Goal: Task Accomplishment & Management: Manage account settings

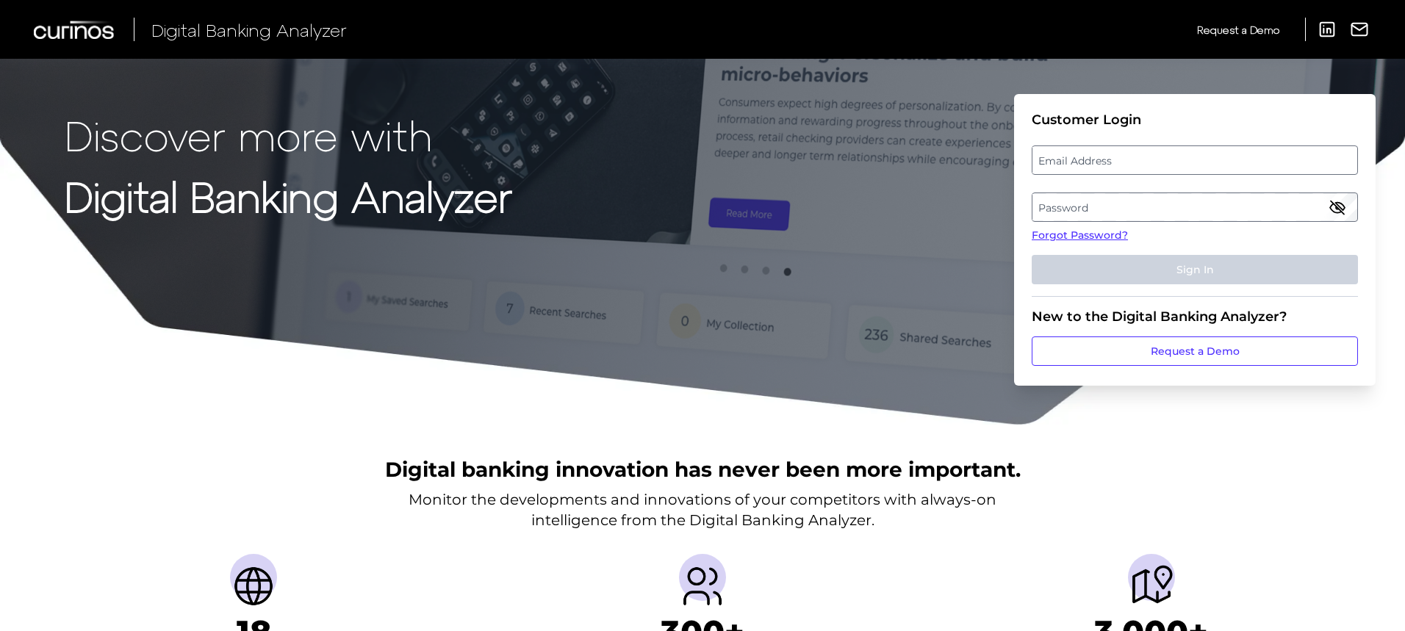
click at [1185, 155] on label "Email Address" at bounding box center [1195, 160] width 324 height 26
click at [1185, 155] on input "email" at bounding box center [1195, 160] width 326 height 29
click at [1193, 196] on label "Password" at bounding box center [1195, 207] width 324 height 26
click at [1131, 163] on label "Email Address" at bounding box center [1195, 160] width 324 height 26
click at [1131, 163] on input "email" at bounding box center [1195, 160] width 326 height 29
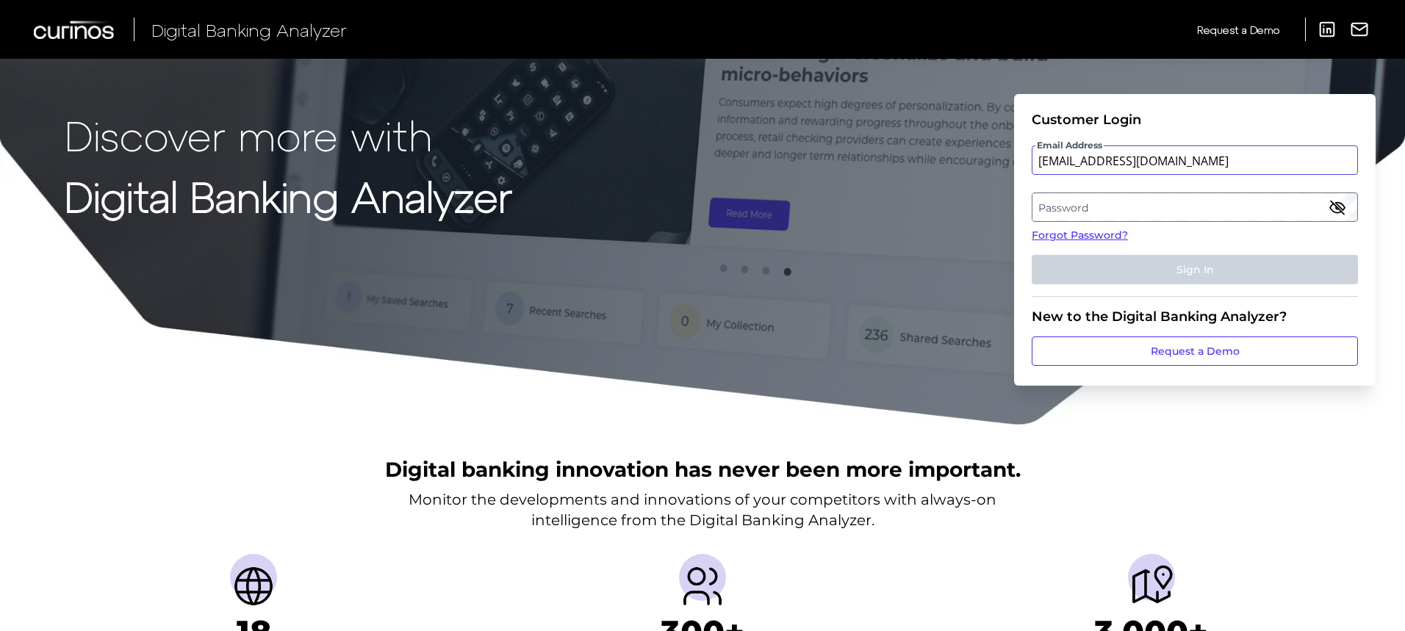
type input "[EMAIL_ADDRESS][DOMAIN_NAME]"
click at [1078, 198] on label "Password" at bounding box center [1195, 207] width 324 height 26
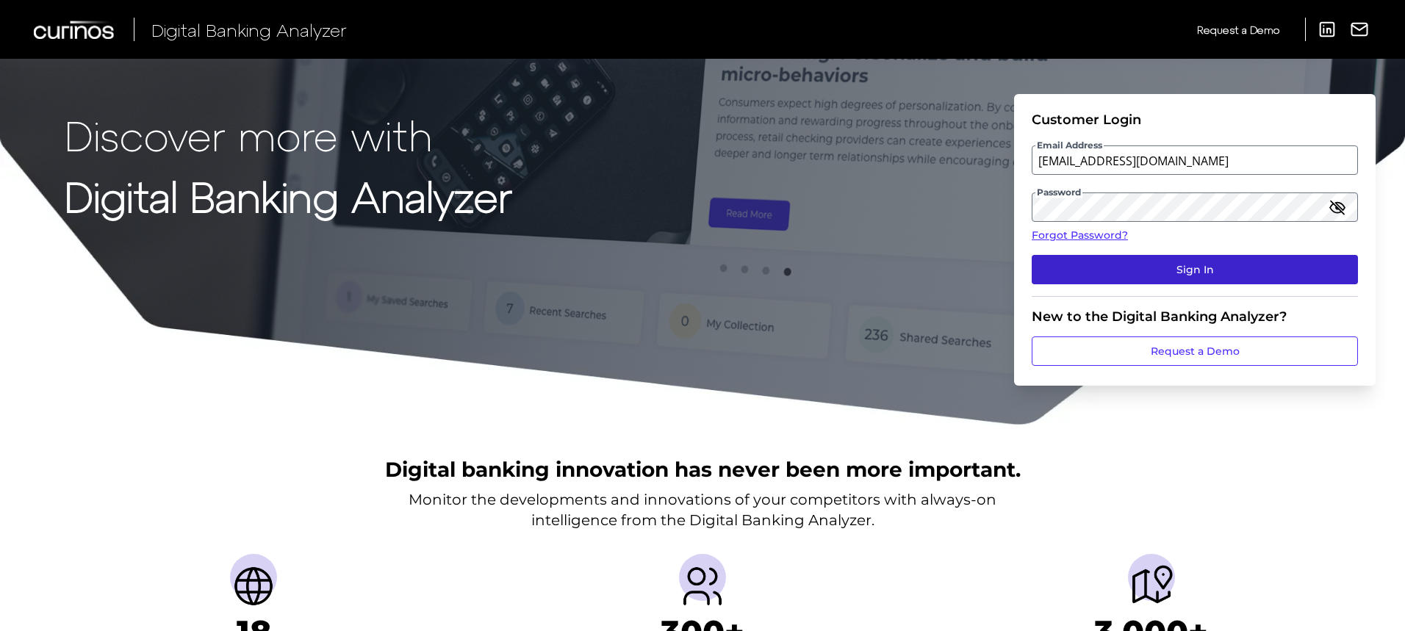
click at [1193, 282] on fieldset "Customer Login Email Address jibran.awan@curinos.com Password Forgot Password? …" at bounding box center [1195, 204] width 326 height 185
click at [1194, 280] on button "Sign In" at bounding box center [1195, 269] width 326 height 29
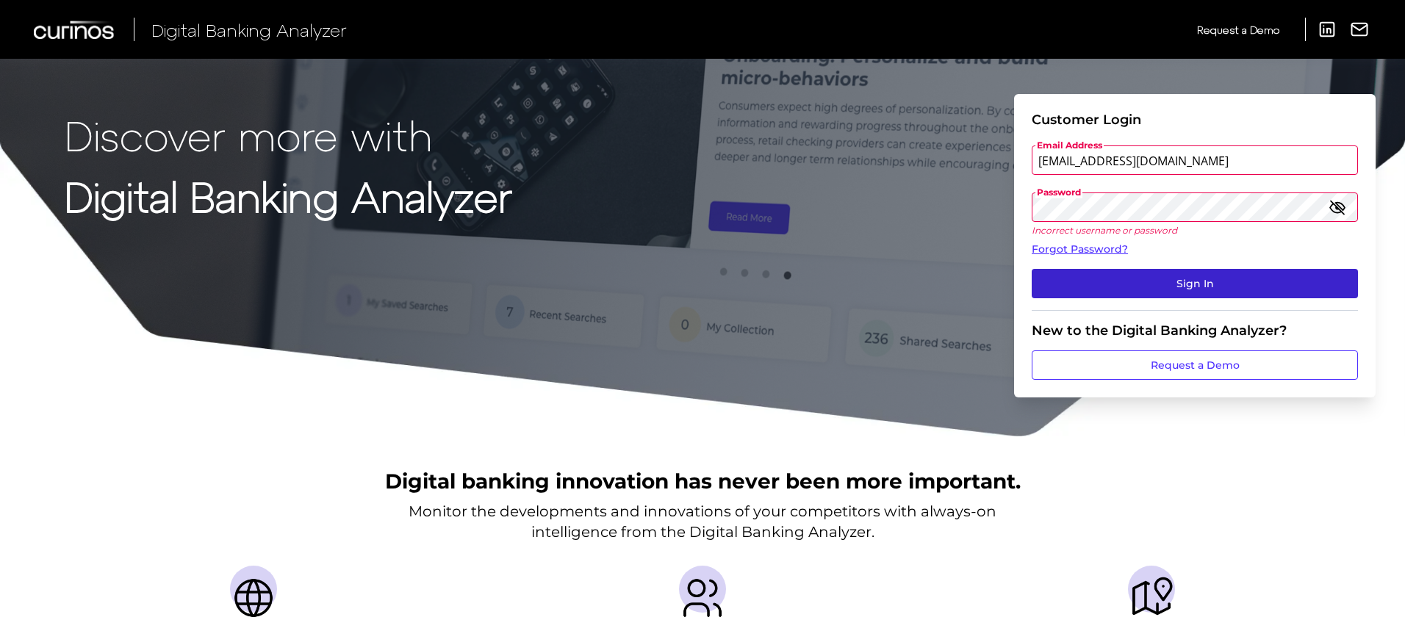
click at [1220, 288] on button "Sign In" at bounding box center [1195, 283] width 326 height 29
click at [1147, 295] on button "Sign In" at bounding box center [1195, 283] width 326 height 29
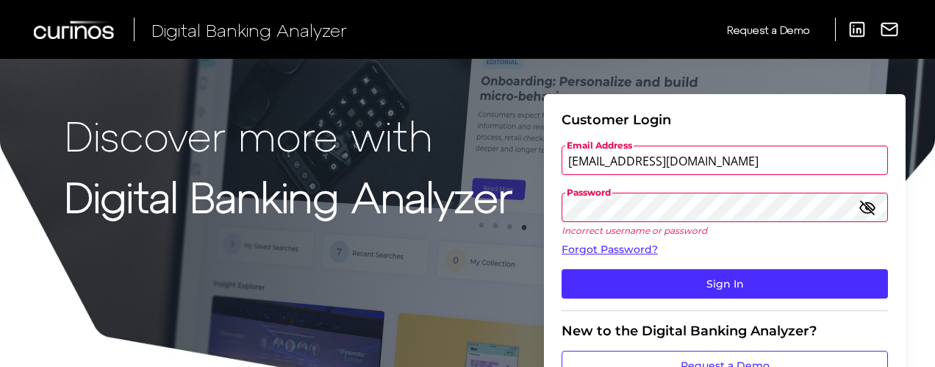
click at [865, 207] on icon "button" at bounding box center [867, 207] width 13 height 13
click at [562, 269] on button "Sign In" at bounding box center [725, 283] width 326 height 29
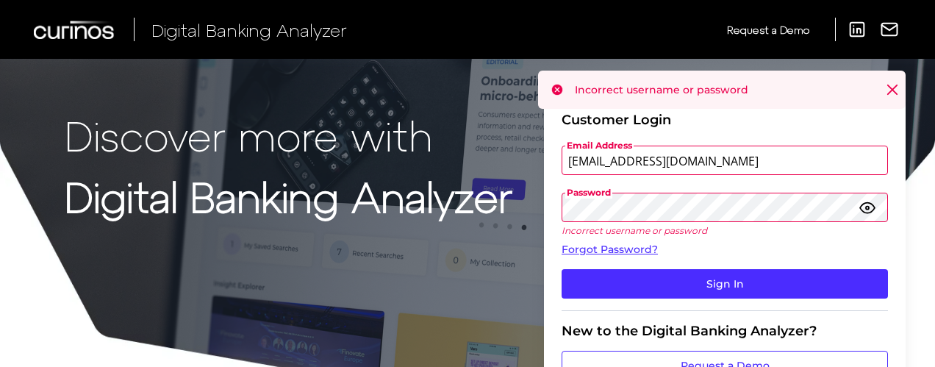
click at [866, 212] on icon "button" at bounding box center [867, 207] width 15 height 10
click at [625, 251] on link "Forgot Password?" at bounding box center [725, 249] width 326 height 15
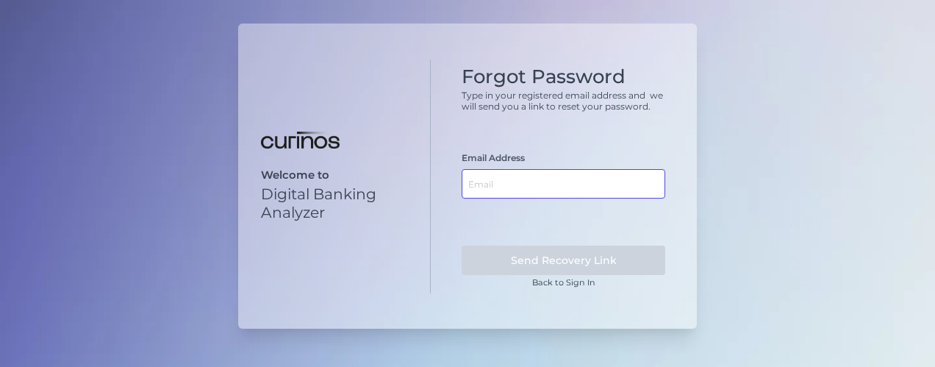
click at [526, 176] on input "text" at bounding box center [564, 183] width 204 height 29
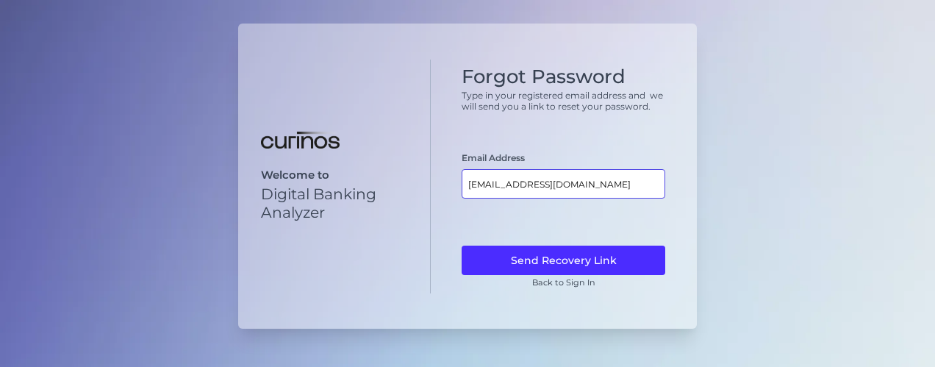
type input "[EMAIL_ADDRESS][DOMAIN_NAME]"
click at [462, 245] on button "Send Recovery Link" at bounding box center [564, 259] width 204 height 29
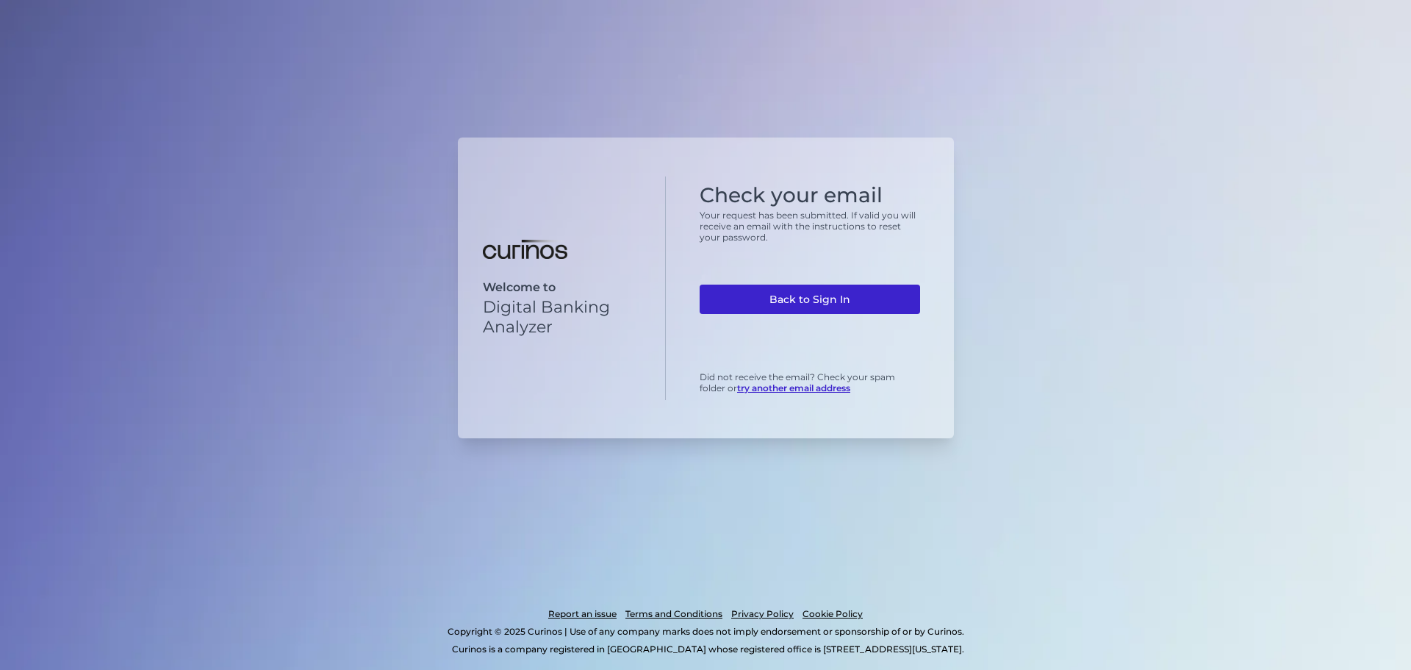
click at [805, 298] on link "Back to Sign In" at bounding box center [810, 298] width 220 height 29
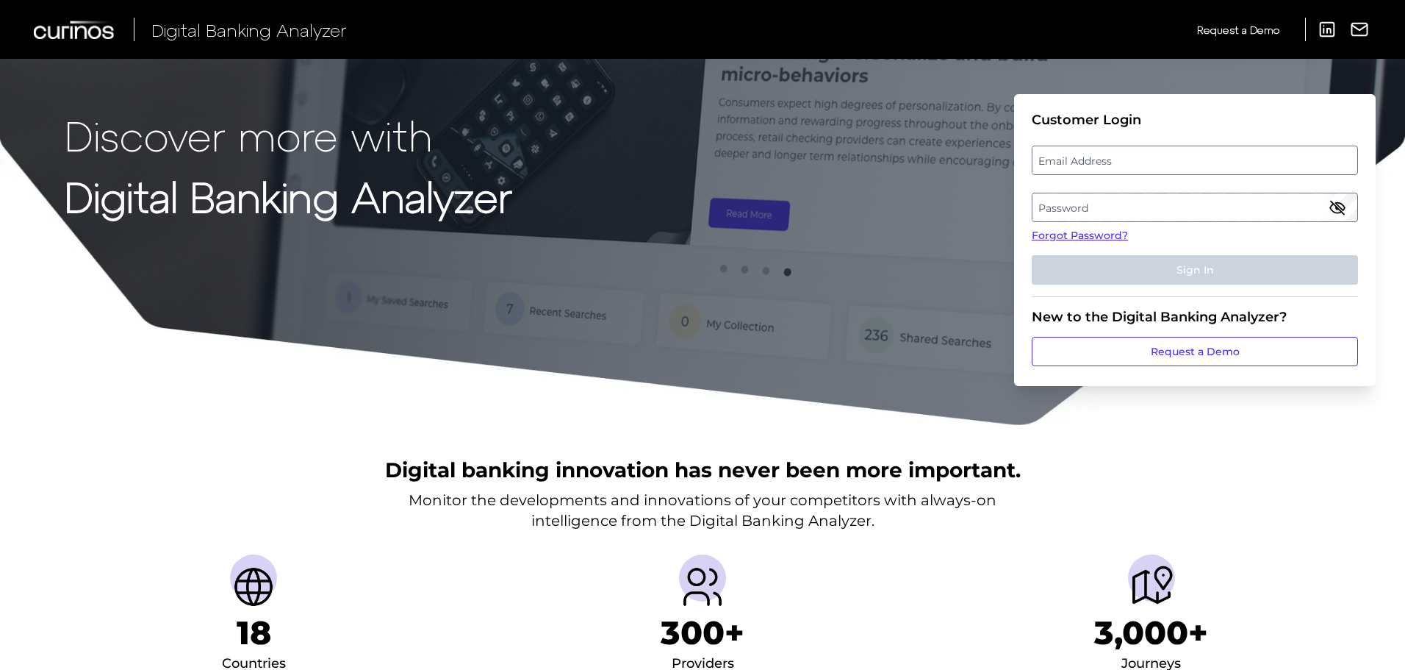
click at [1093, 158] on label "Email Address" at bounding box center [1195, 160] width 324 height 26
click at [1093, 158] on input "email" at bounding box center [1195, 160] width 326 height 29
type input "[EMAIL_ADDRESS][DOMAIN_NAME]"
click at [1147, 205] on label "Password" at bounding box center [1195, 207] width 324 height 26
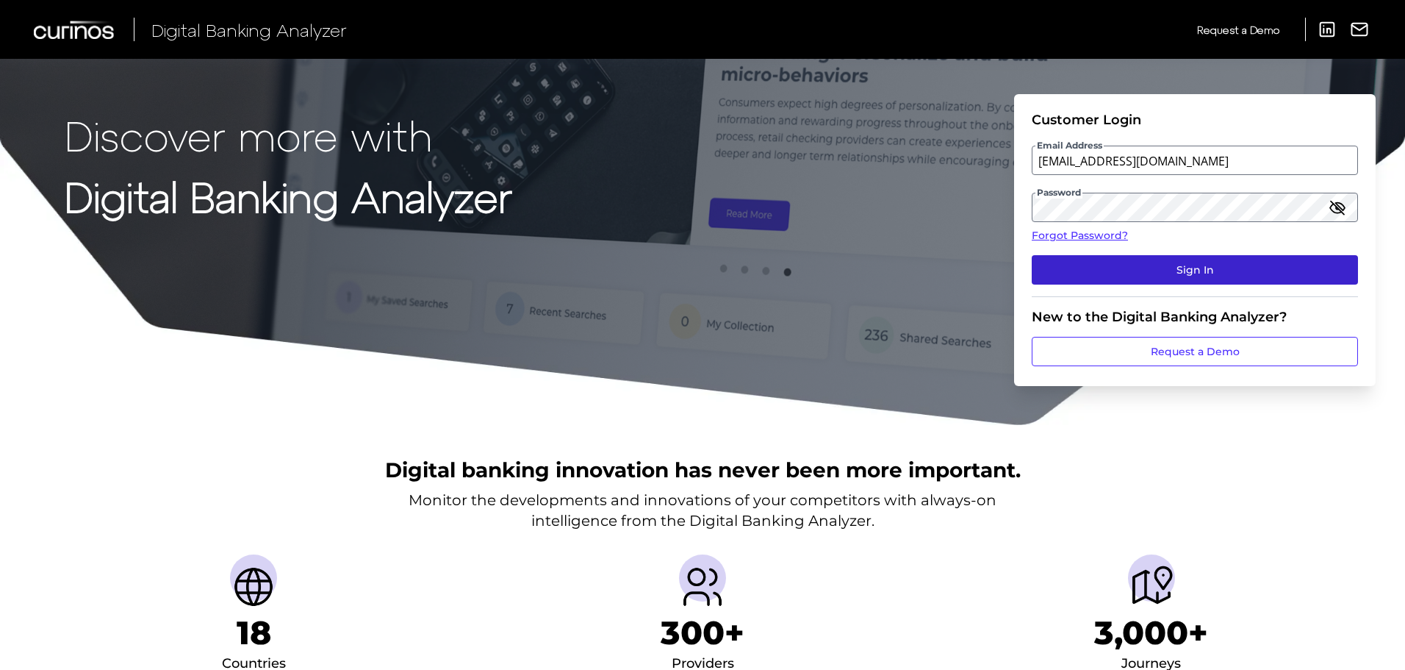
click at [1193, 265] on button "Sign In" at bounding box center [1195, 269] width 326 height 29
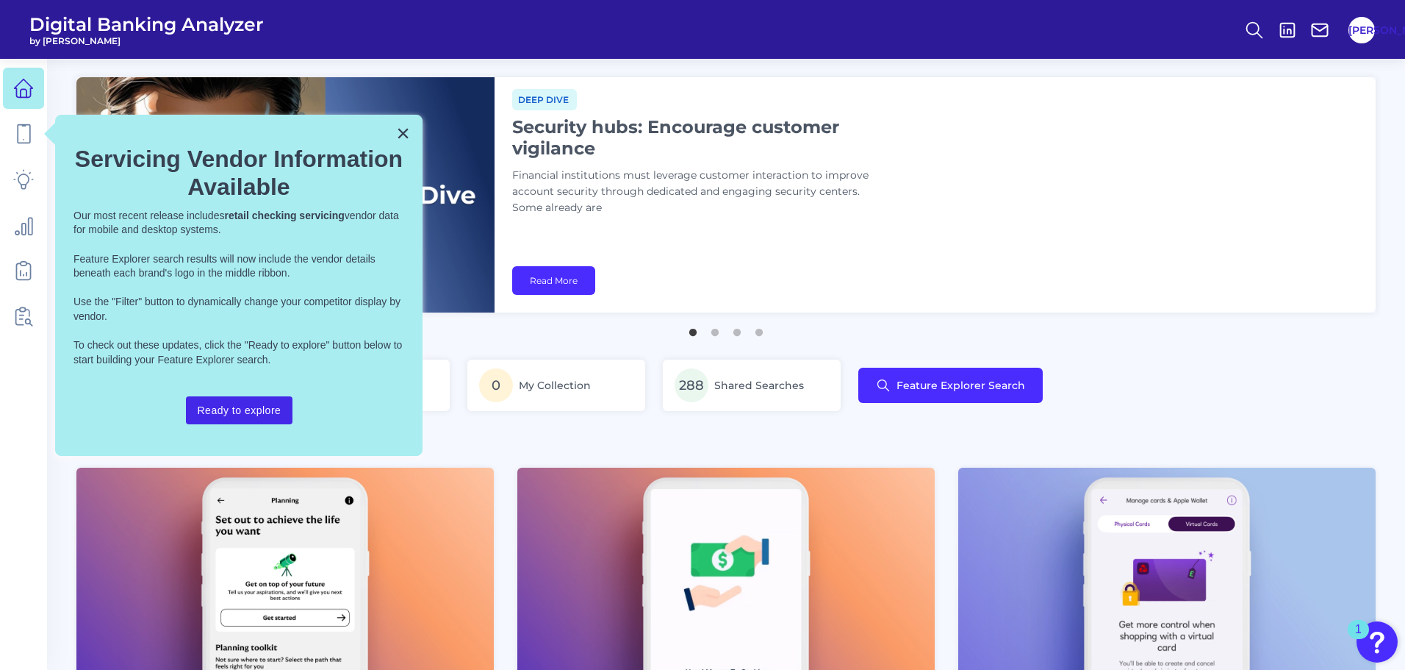
click at [273, 404] on button "Ready to explore" at bounding box center [239, 410] width 107 height 28
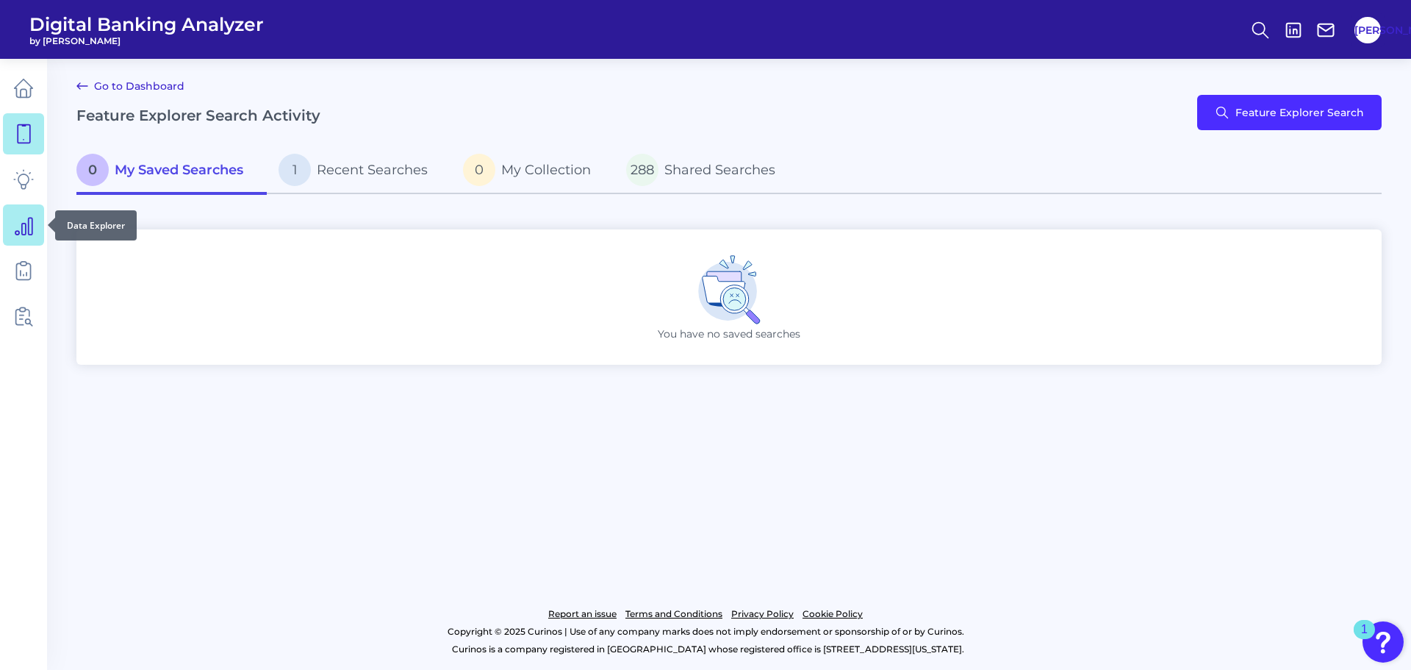
click at [29, 228] on icon at bounding box center [23, 225] width 21 height 21
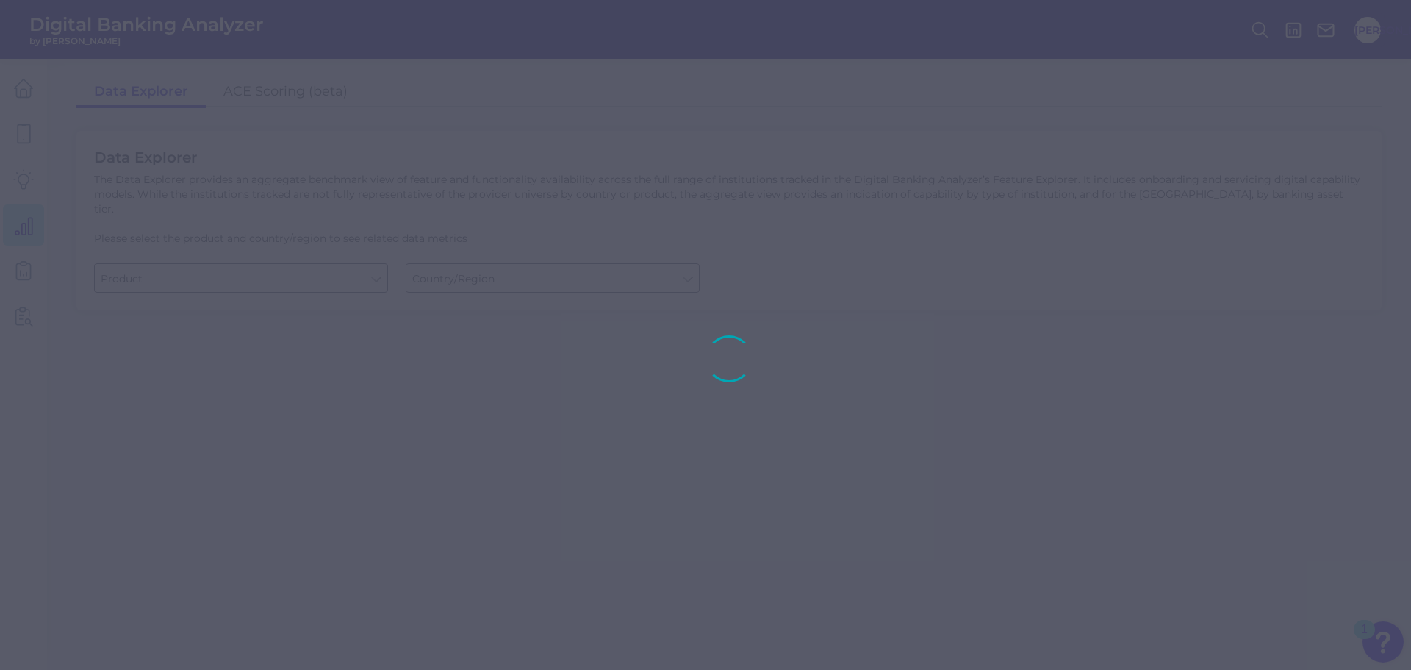
type input "Business Bank Account"
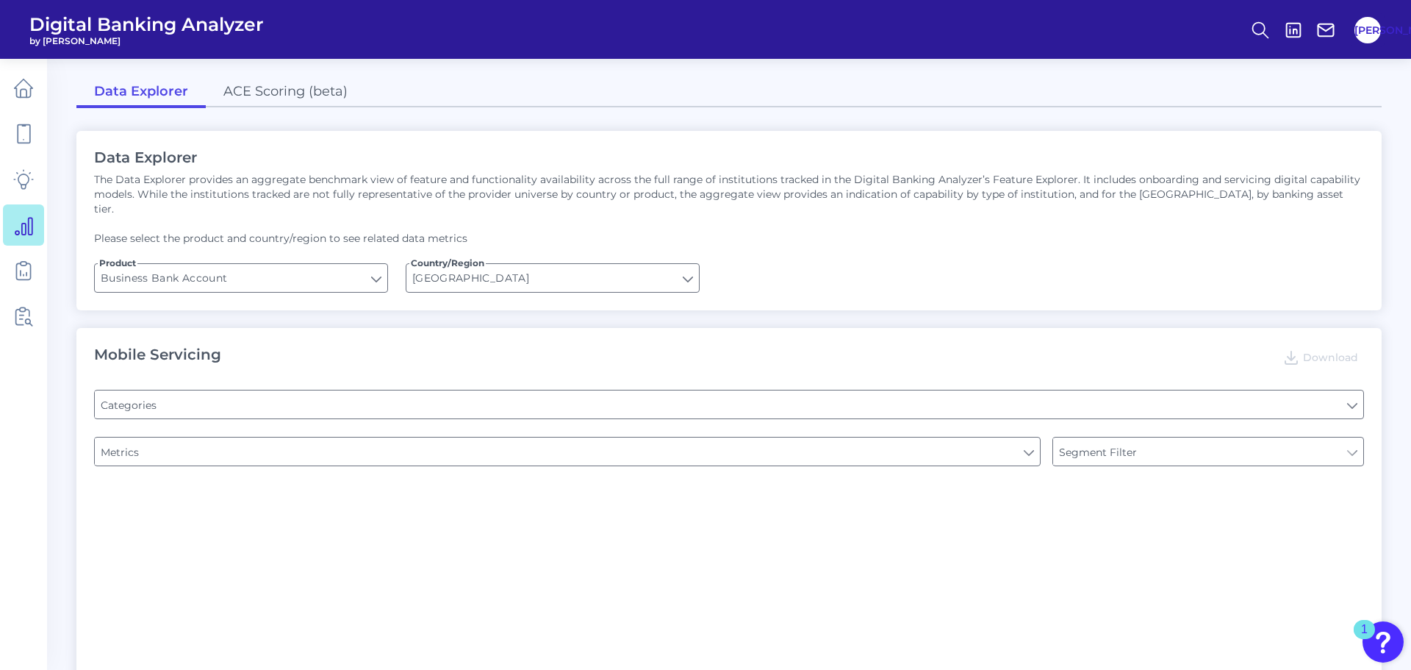
type input "United States"
type input "Type of Institution"
type input "Pre-login Features"
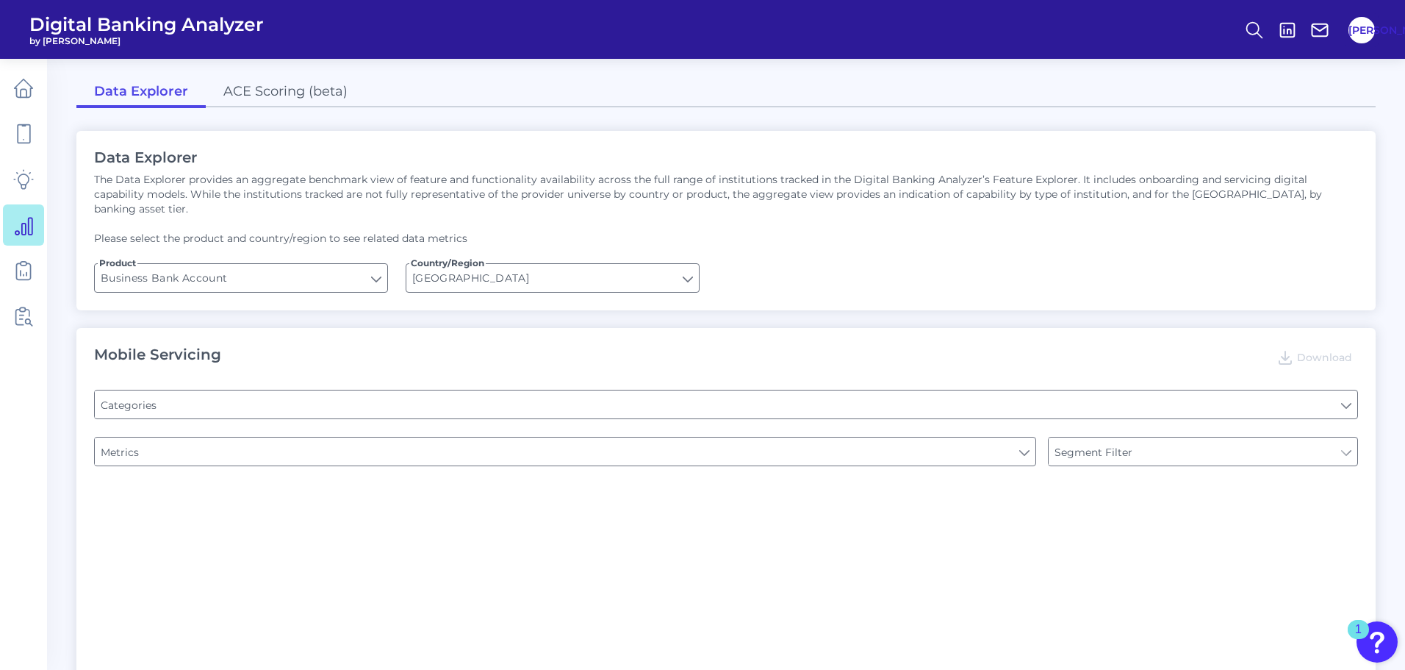
type input "Login"
type input "Channel"
type input "Upon opening the app are users immediately prompted to use Touch/Face ID to log…"
type input "Does it offer third-party single sign on?"
type input "Can you apply for the PRODUCT as a new to brand customer on ANY digital channel?"
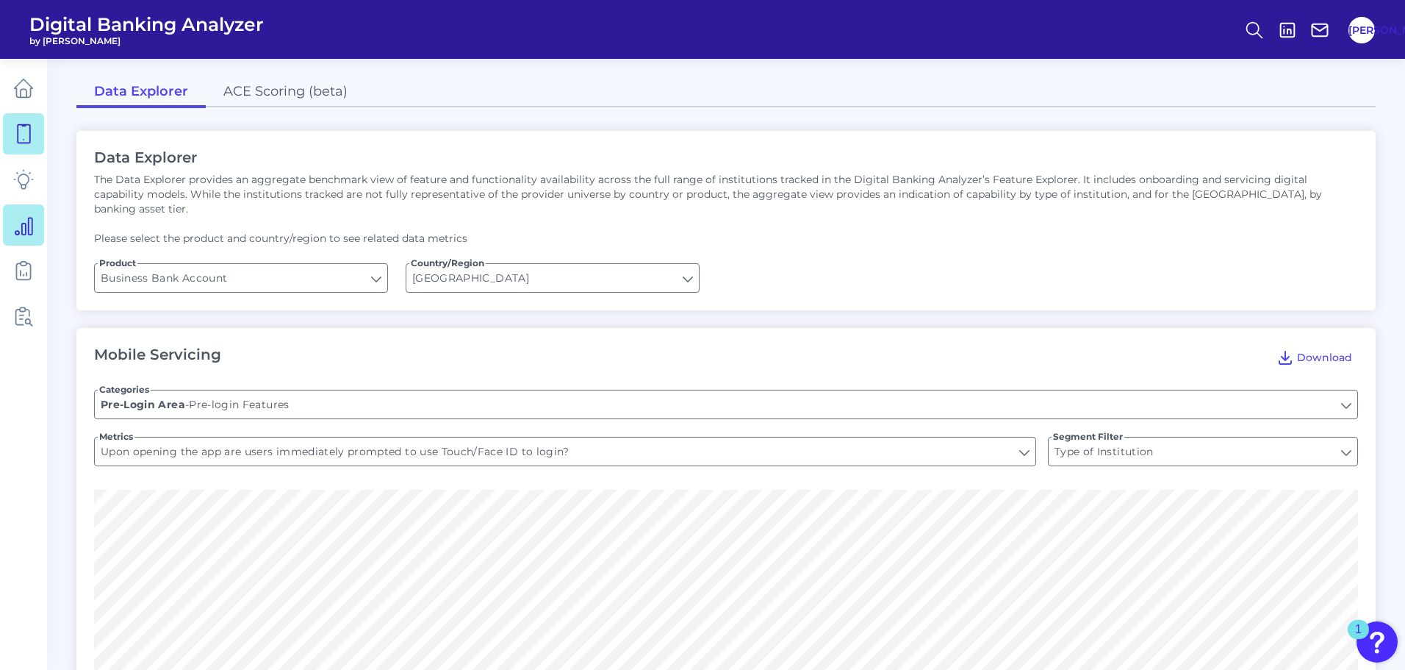
click at [33, 135] on icon at bounding box center [23, 133] width 21 height 21
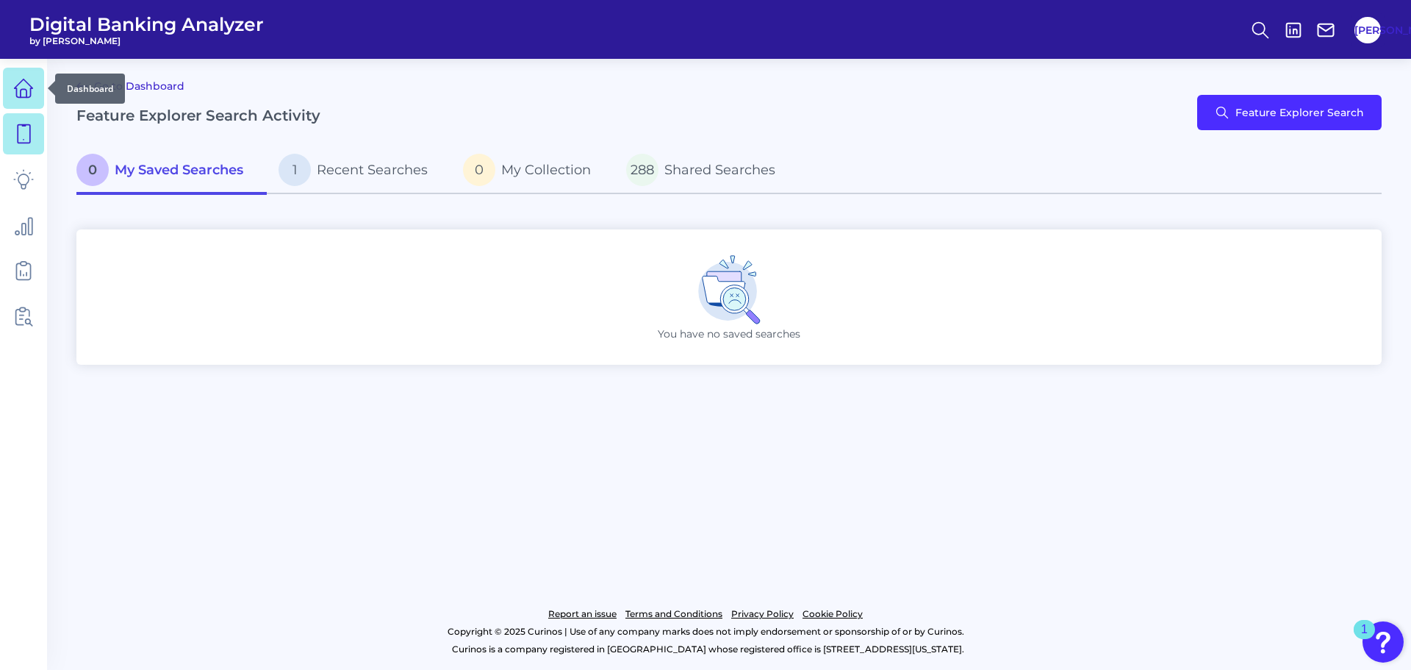
click at [35, 93] on link at bounding box center [23, 88] width 41 height 41
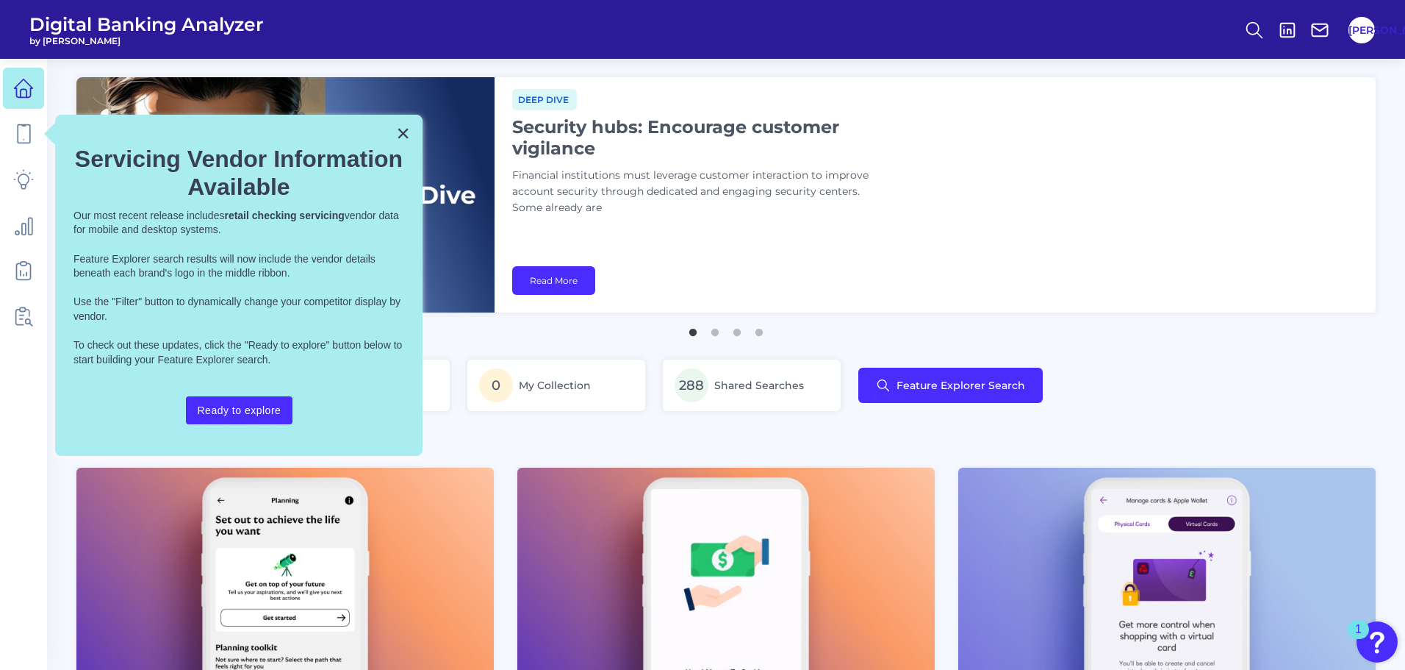
click at [410, 135] on div "× Servicing Vendor Information Available Our most recent release includes retai…" at bounding box center [238, 285] width 367 height 341
click at [408, 135] on button "×" at bounding box center [403, 133] width 14 height 24
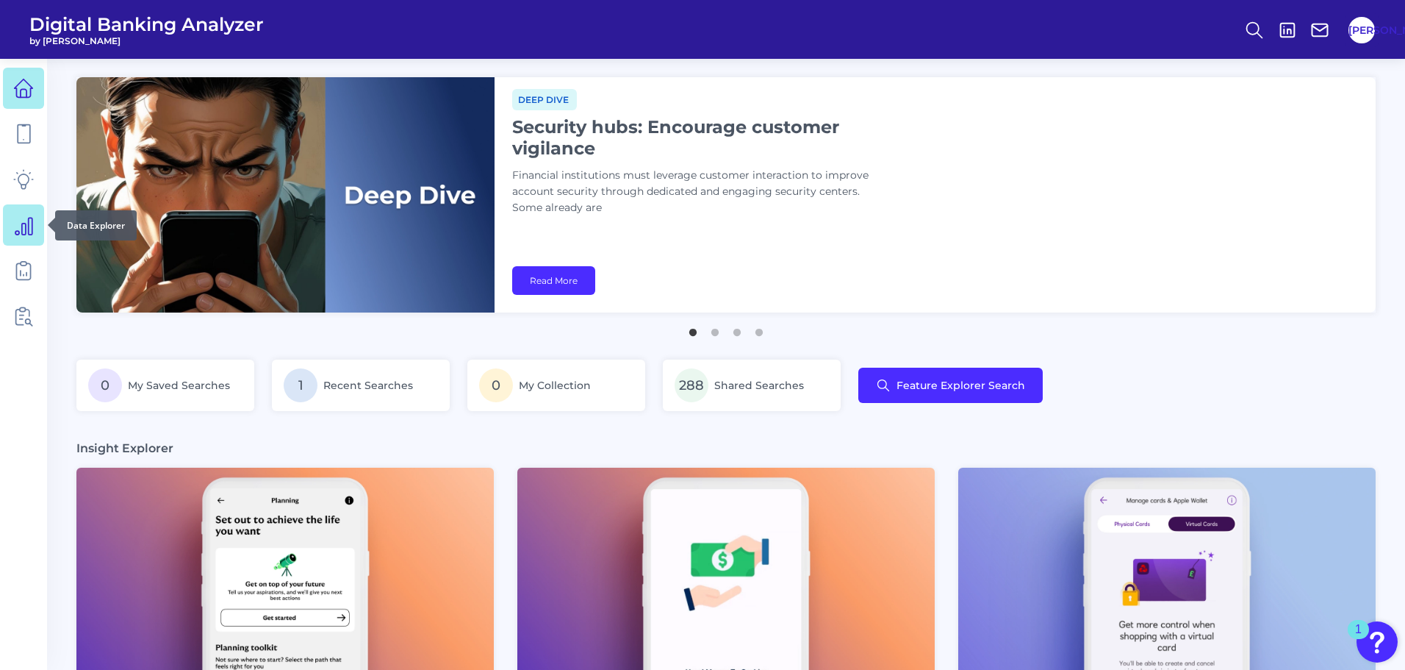
click at [24, 228] on icon at bounding box center [23, 225] width 21 height 21
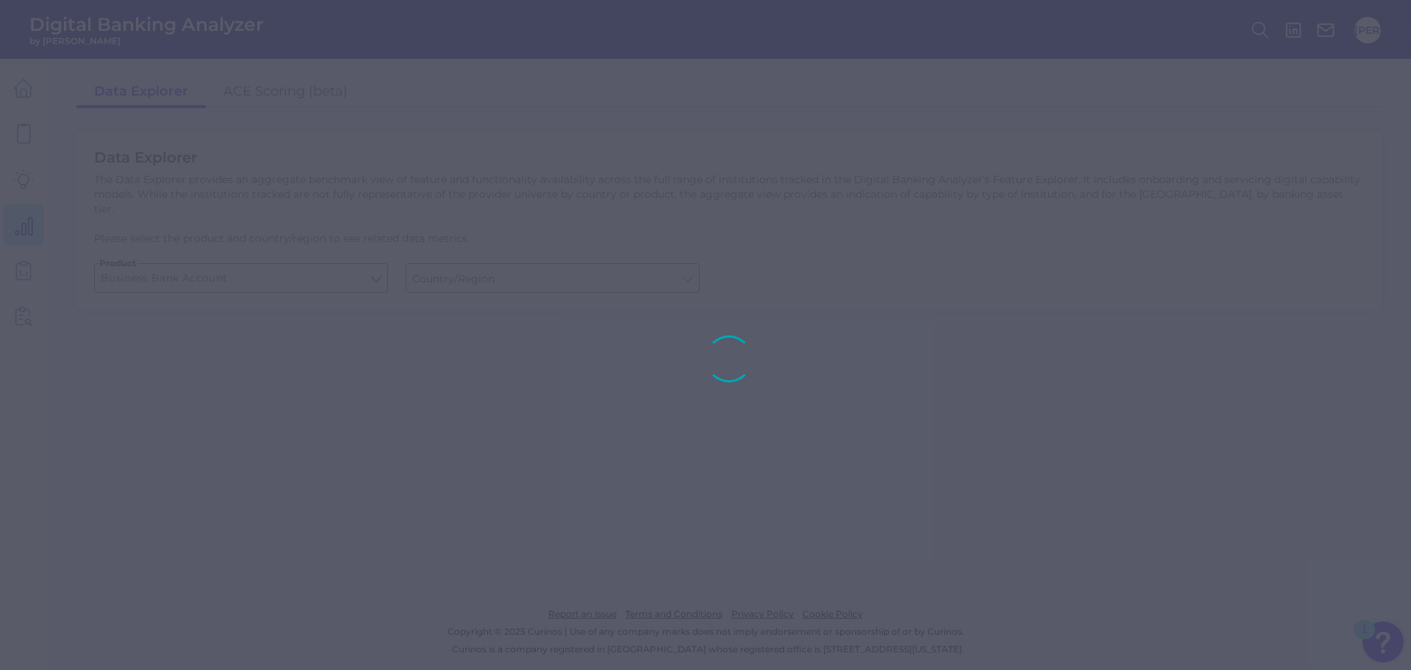
type input "United States"
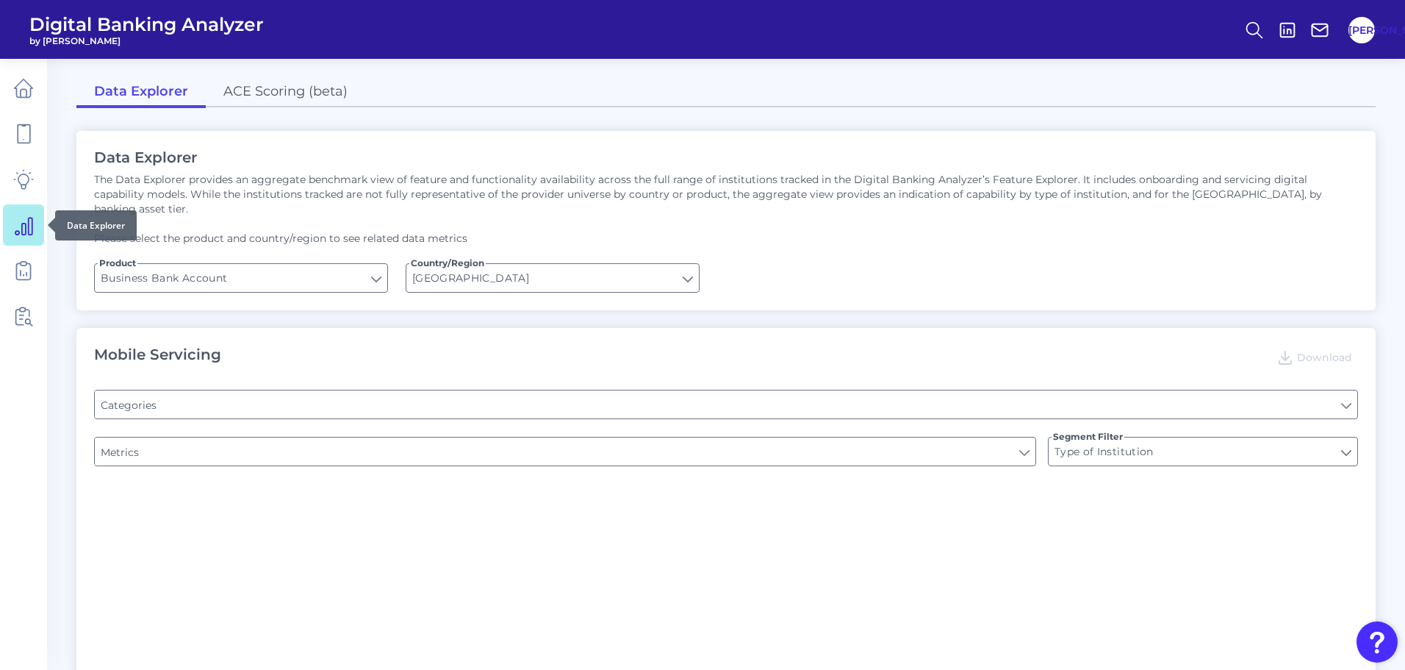
type input "Pre-login Features"
type input "Login"
type input "Channel"
type input "Upon opening the app are users immediately prompted to use Touch/Face ID to log…"
type input "Does it offer third-party single sign on?"
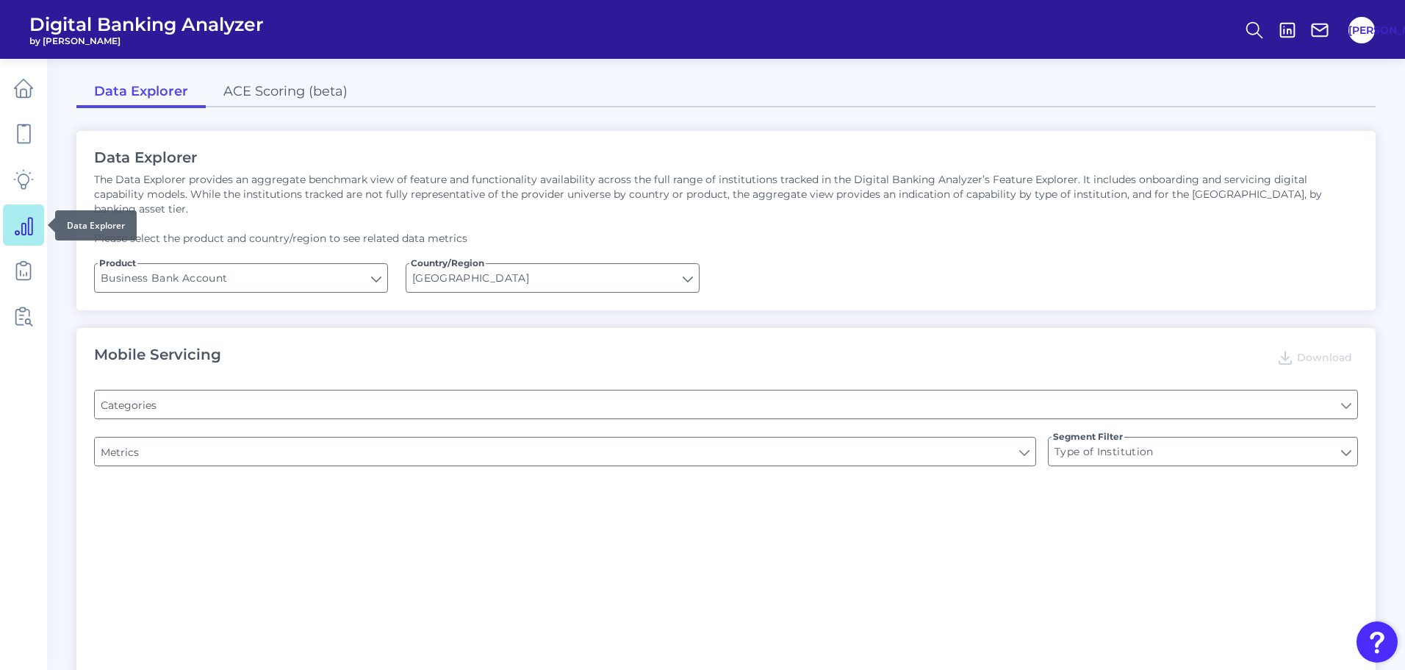
type input "Can you apply for the PRODUCT as a new to brand customer on ANY digital channel?"
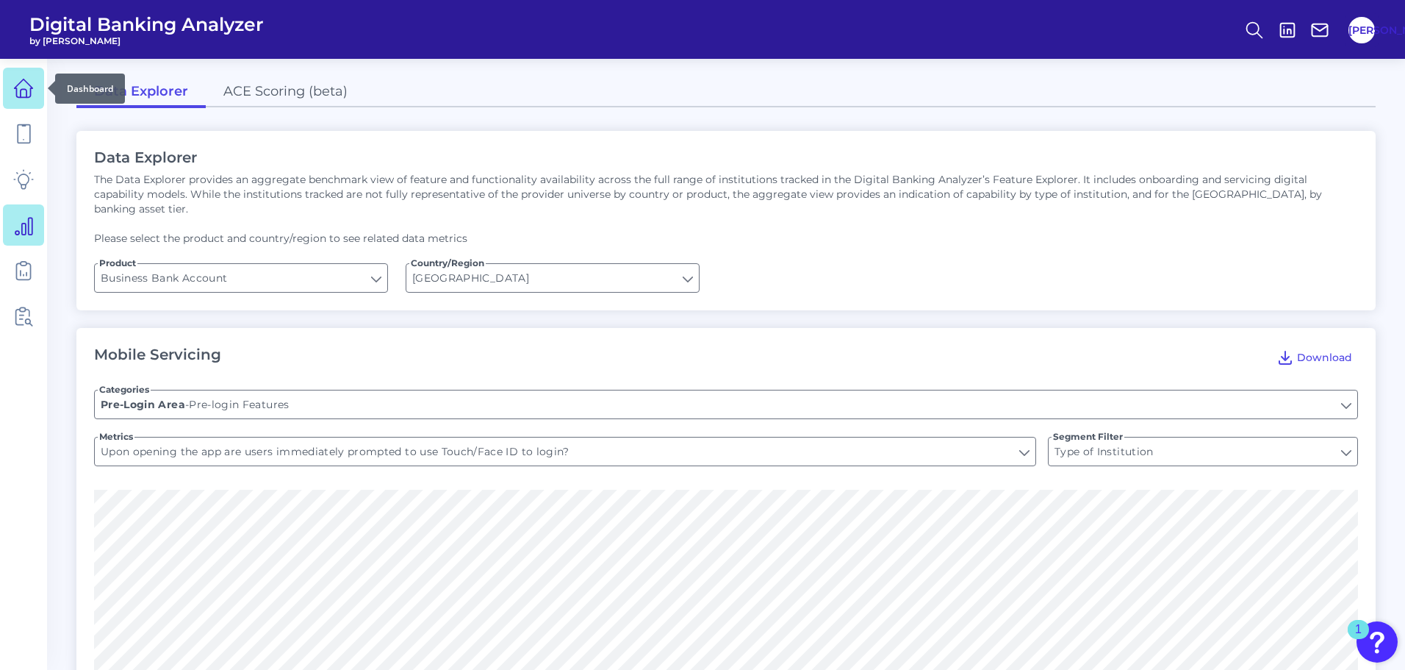
click at [31, 107] on link at bounding box center [23, 88] width 41 height 41
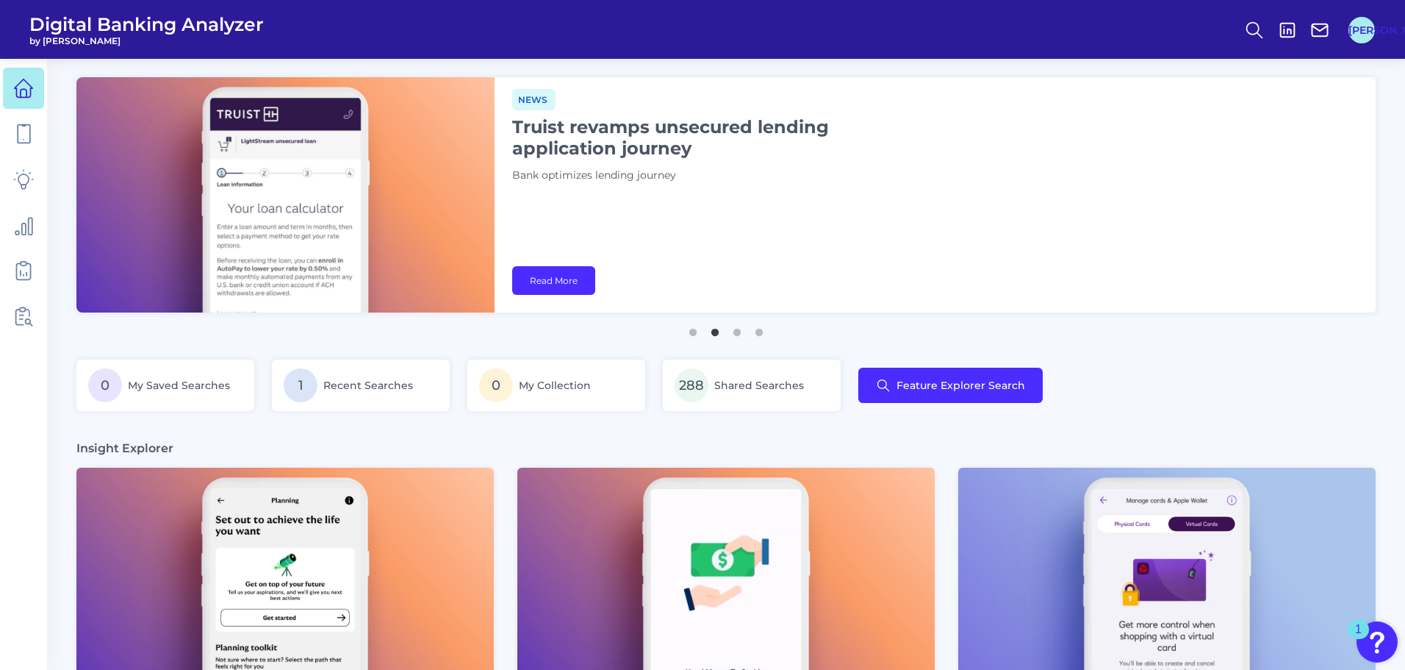
click at [1362, 34] on button "[PERSON_NAME]" at bounding box center [1362, 30] width 26 height 26
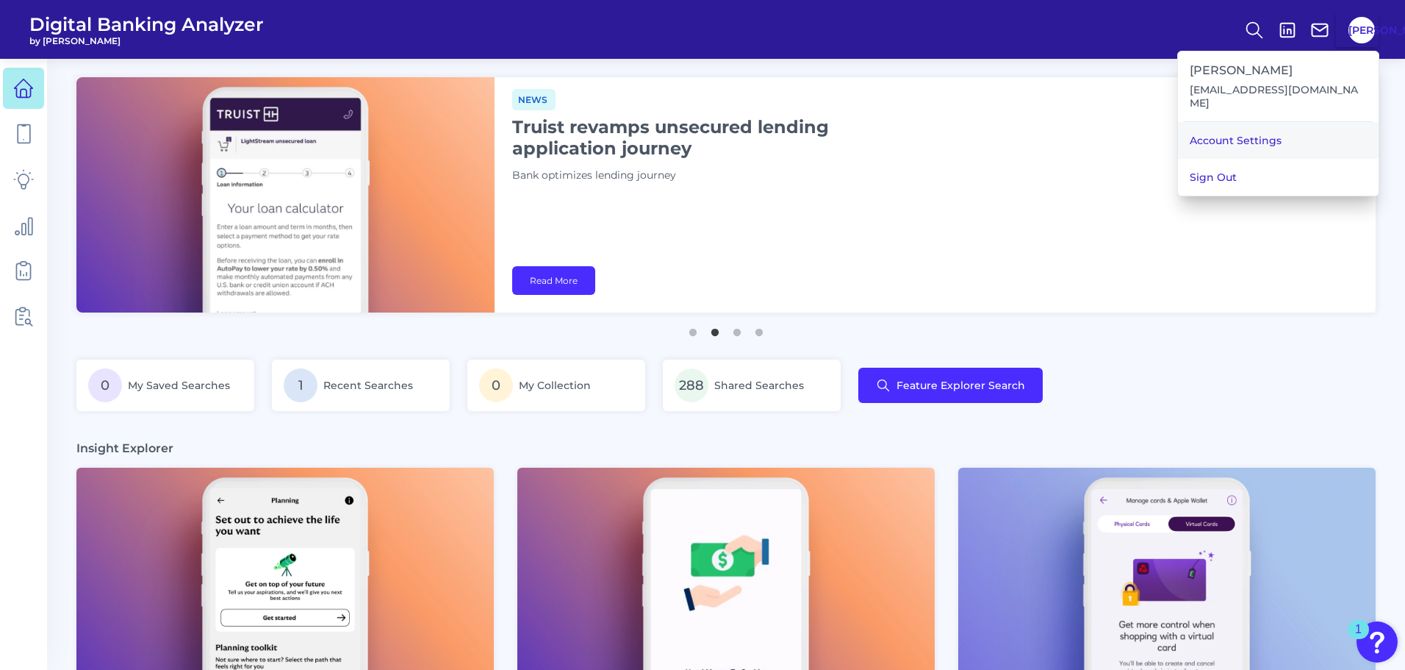
click at [1297, 137] on link "Account Settings" at bounding box center [1278, 140] width 201 height 37
